Goal: Task Accomplishment & Management: Use online tool/utility

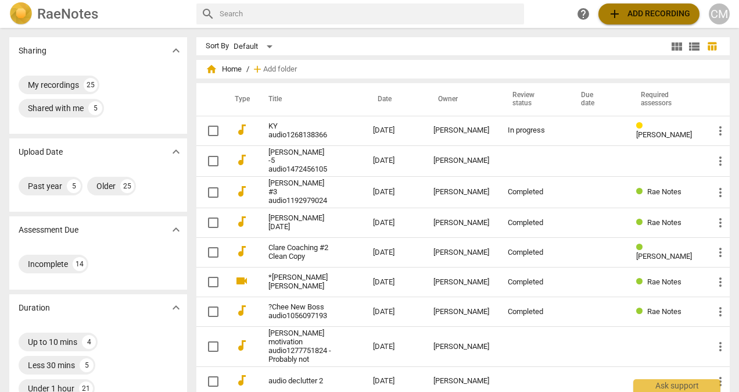
click at [657, 16] on span "add Add recording" at bounding box center [649, 14] width 83 height 14
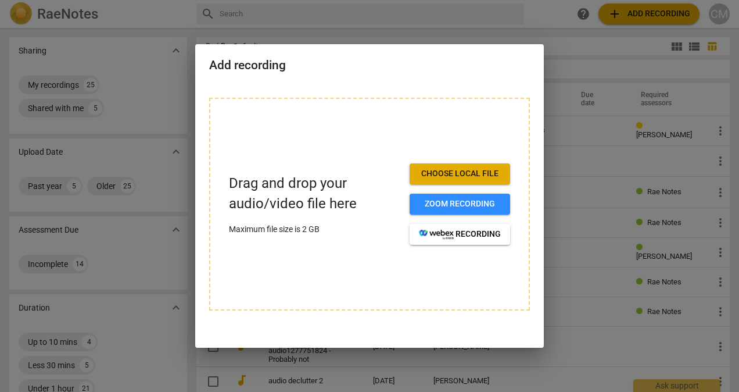
click at [464, 178] on span "Choose local file" at bounding box center [460, 174] width 82 height 12
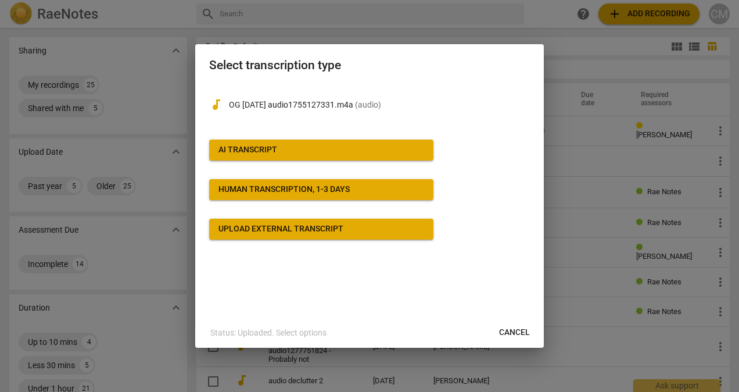
click at [271, 150] on div "AI Transcript" at bounding box center [248, 150] width 59 height 12
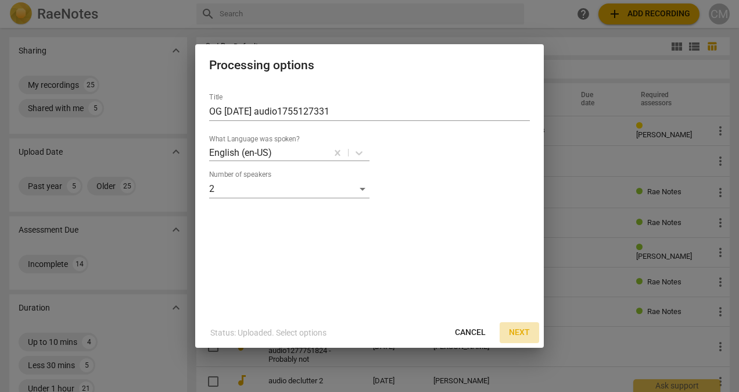
click at [520, 332] on span "Next" at bounding box center [519, 333] width 21 height 12
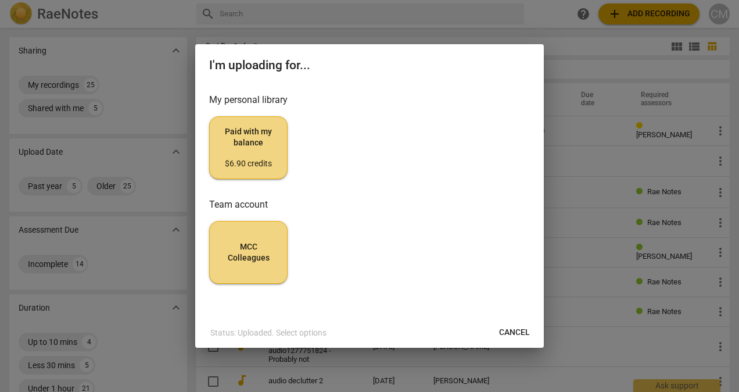
click at [253, 154] on span "Paid with my balance $6.90 credits" at bounding box center [248, 148] width 59 height 44
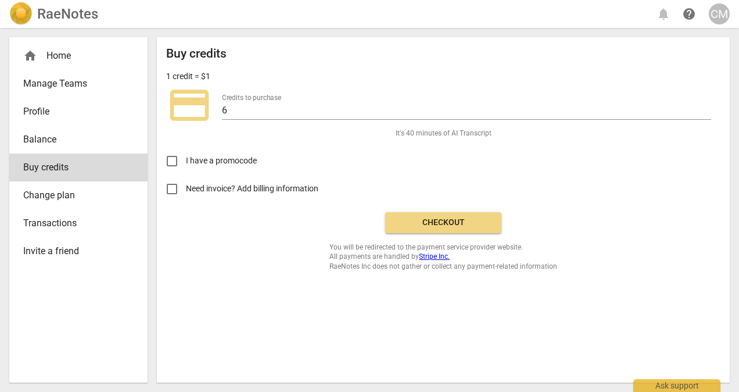
click at [470, 225] on span "Checkout" at bounding box center [444, 223] width 98 height 12
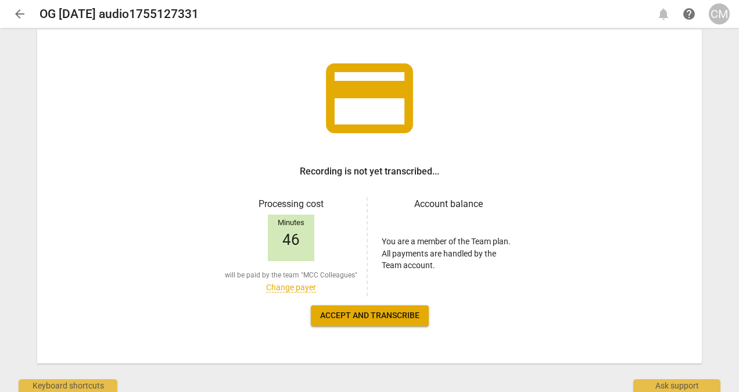
scroll to position [66, 0]
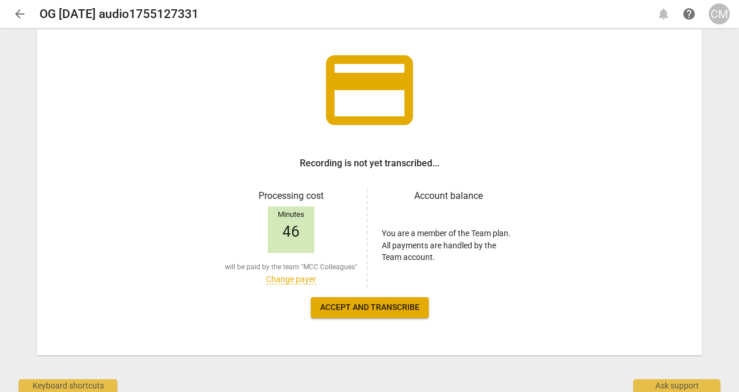
click at [380, 306] on span "Accept and transcribe" at bounding box center [369, 308] width 99 height 12
